Goal: Go to known website: Access a specific website the user already knows

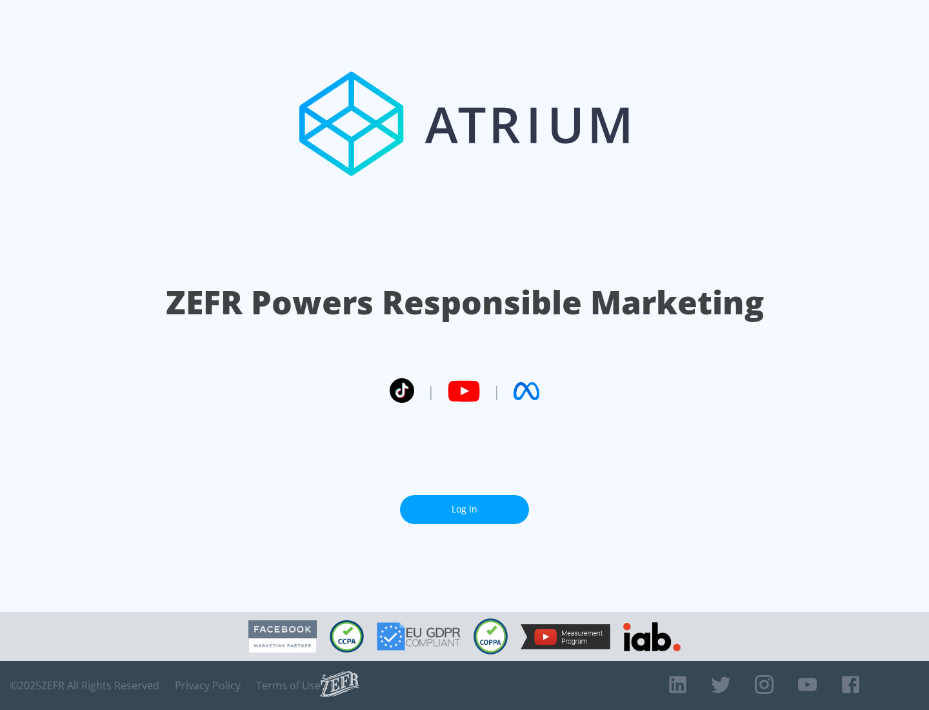
click at [465, 504] on link "Log In" at bounding box center [464, 509] width 129 height 29
